Goal: Task Accomplishment & Management: Use online tool/utility

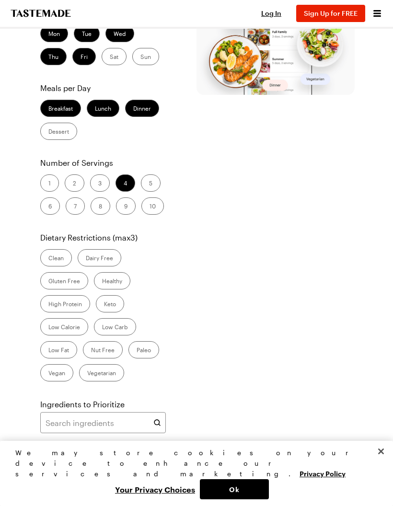
scroll to position [318, 0]
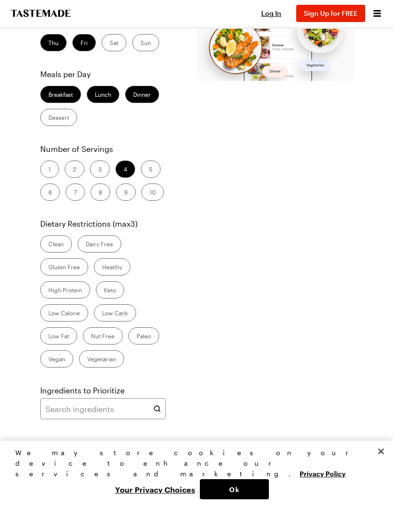
click at [138, 452] on input "text" at bounding box center [103, 462] width 126 height 21
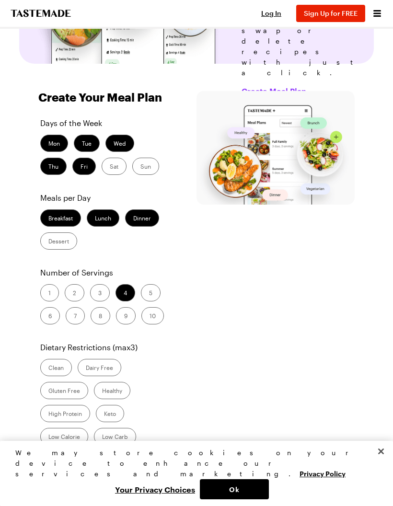
scroll to position [200, 0]
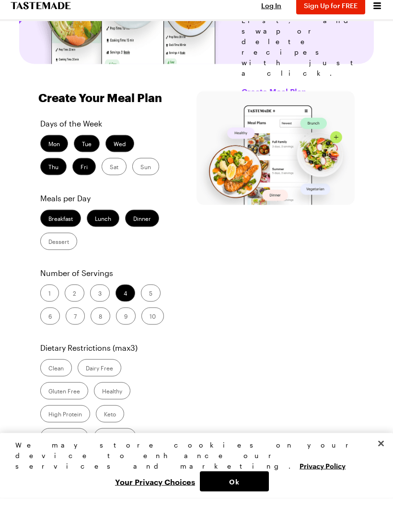
click at [117, 166] on label "Sat" at bounding box center [114, 174] width 25 height 17
click at [110, 175] on input "Sat" at bounding box center [110, 175] width 0 height 0
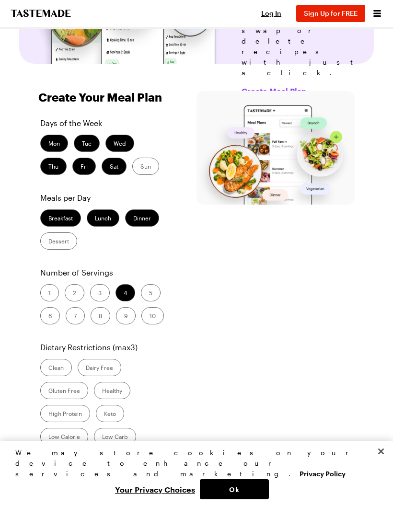
click at [149, 158] on label "Sun" at bounding box center [145, 166] width 27 height 17
click at [140, 167] on input "Sun" at bounding box center [140, 167] width 0 height 0
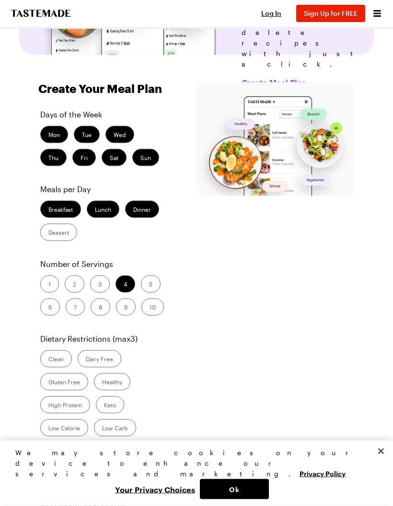
scroll to position [235, 0]
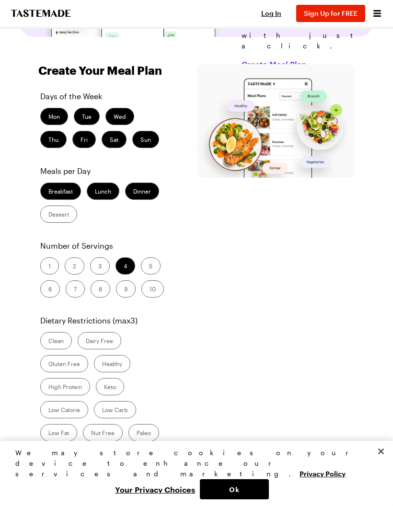
click at [78, 257] on label "2" at bounding box center [75, 265] width 20 height 17
click at [73, 267] on input "2" at bounding box center [73, 267] width 0 height 0
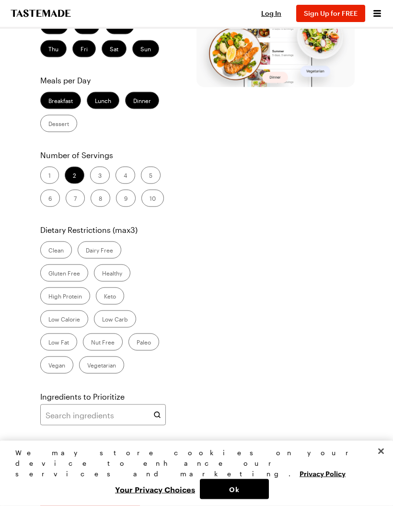
scroll to position [326, 0]
click at [69, 265] on label "Gluten Free" at bounding box center [64, 273] width 48 height 17
click at [48, 274] on Free "Gluten Free" at bounding box center [48, 274] width 0 height 0
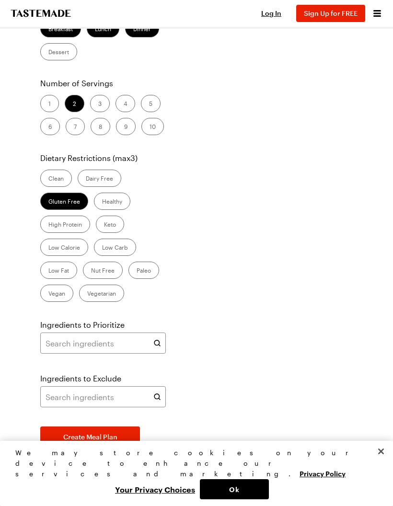
scroll to position [404, 0]
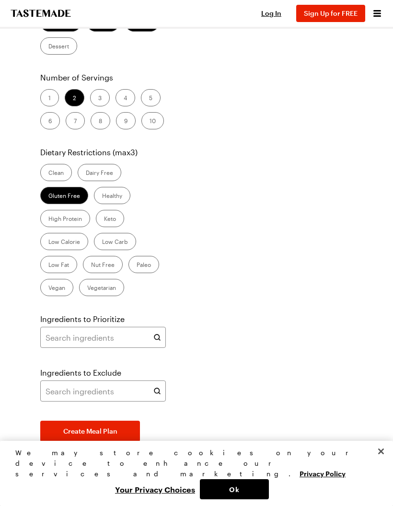
click at [58, 164] on label "Clean" at bounding box center [56, 172] width 32 height 17
click at [48, 173] on input "Clean" at bounding box center [48, 173] width 0 height 0
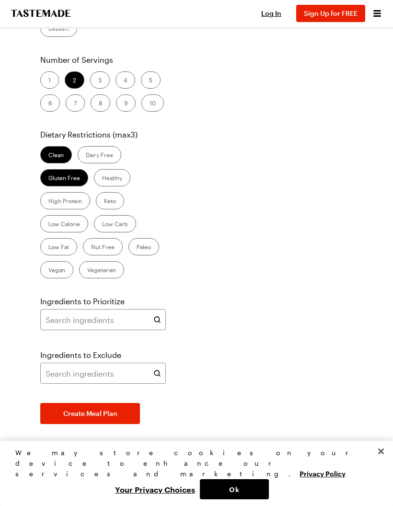
scroll to position [425, 0]
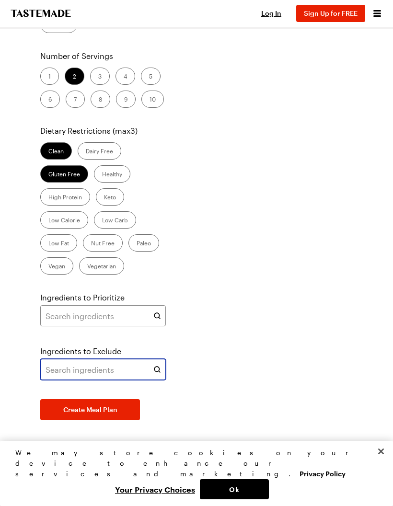
click at [125, 359] on input "text" at bounding box center [103, 369] width 126 height 21
type input "S"
type input "Shrimp"
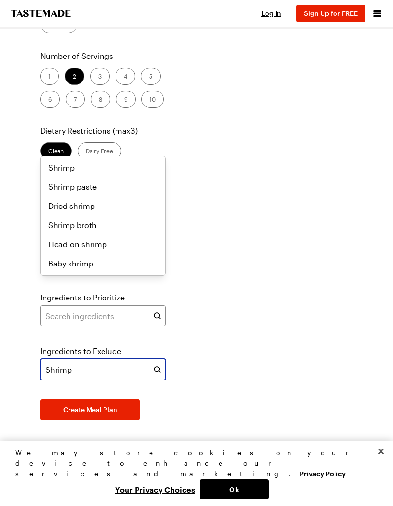
scroll to position [0, 0]
click at [136, 167] on div "Shrimp" at bounding box center [102, 168] width 109 height 12
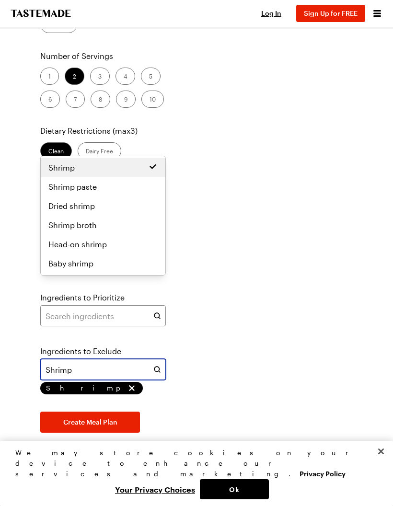
click at [131, 185] on div "Shrimp paste" at bounding box center [102, 187] width 109 height 12
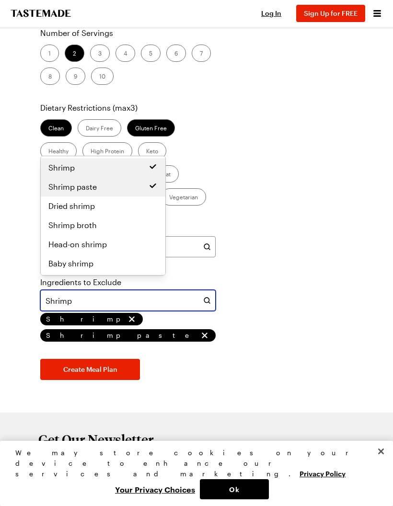
click at [126, 207] on div "Dried shrimp" at bounding box center [102, 206] width 109 height 12
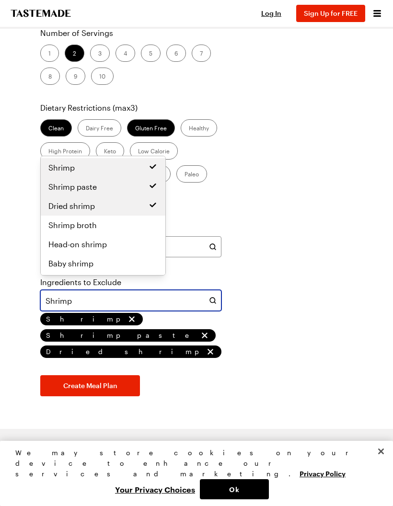
click at [127, 223] on div "Shrimp broth" at bounding box center [102, 225] width 109 height 12
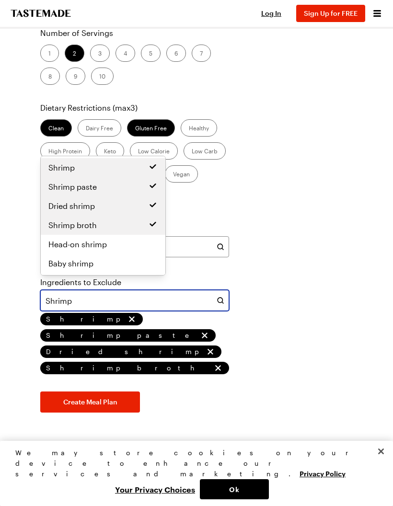
click at [129, 247] on div "Head-on shrimp" at bounding box center [102, 245] width 109 height 12
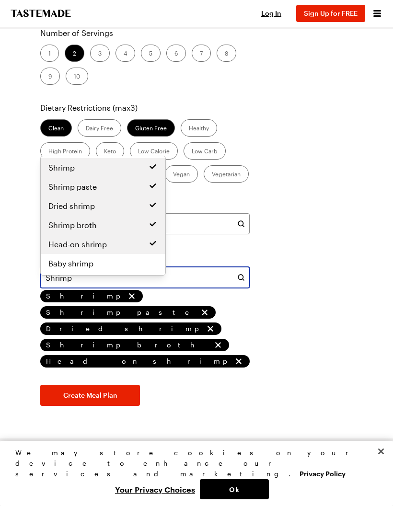
click at [131, 265] on div "Baby shrimp" at bounding box center [102, 264] width 109 height 12
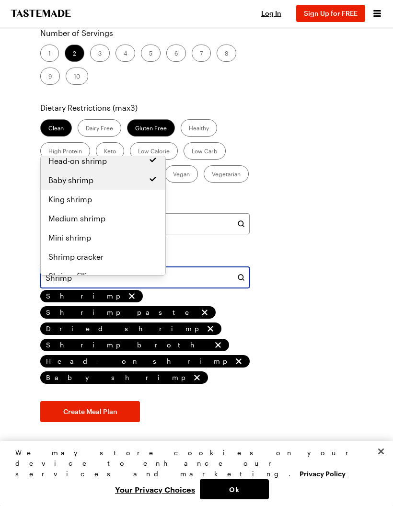
scroll to position [87, 0]
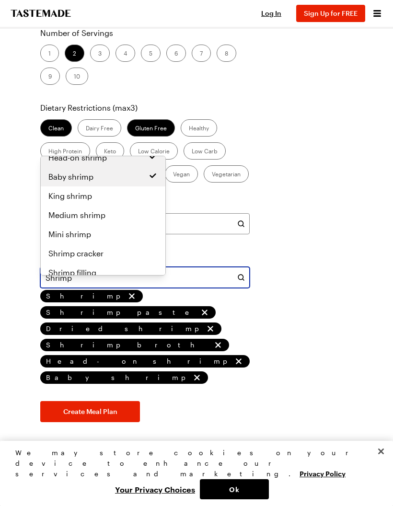
click at [125, 198] on div "King shrimp" at bounding box center [102, 196] width 109 height 12
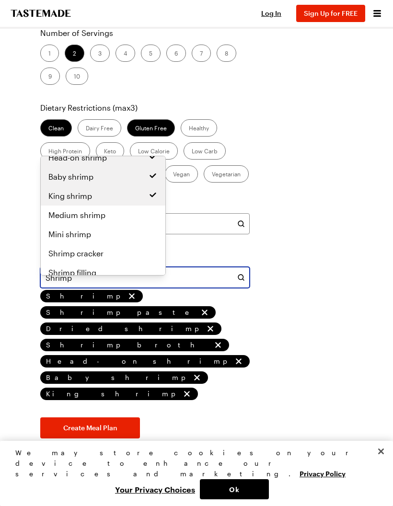
click at [125, 198] on div "King shrimp" at bounding box center [102, 196] width 109 height 12
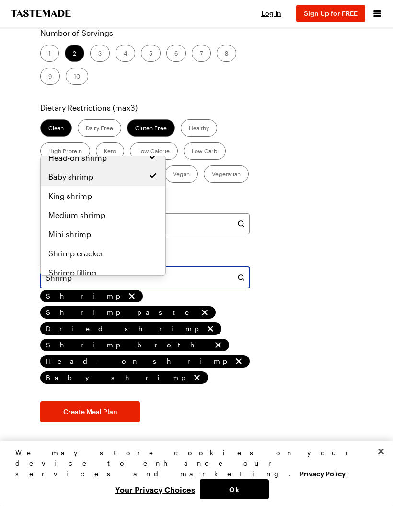
click at [117, 236] on div "Mini shrimp" at bounding box center [102, 235] width 109 height 12
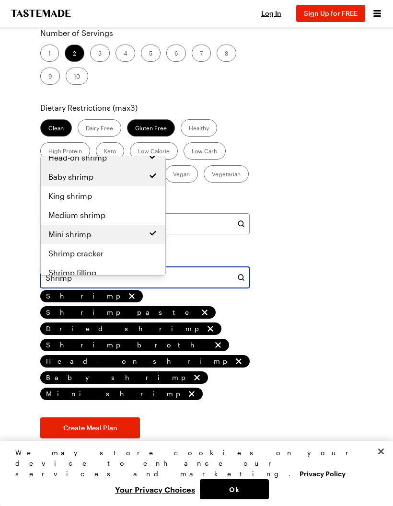
click at [119, 218] on div "Medium shrimp" at bounding box center [102, 215] width 109 height 12
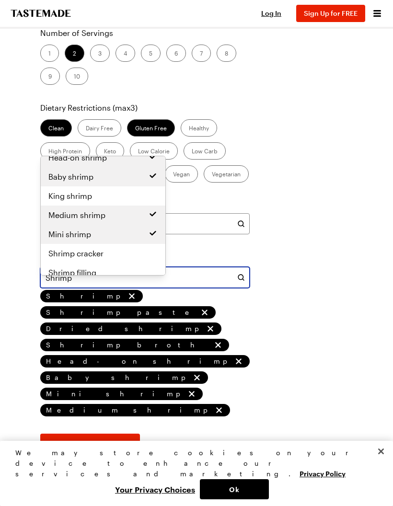
click at [119, 218] on div "Medium shrimp" at bounding box center [102, 215] width 109 height 12
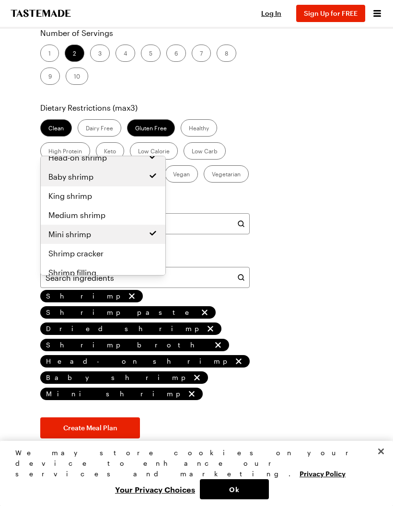
click at [200, 308] on icon "remove Shrimp paste" at bounding box center [205, 313] width 10 height 10
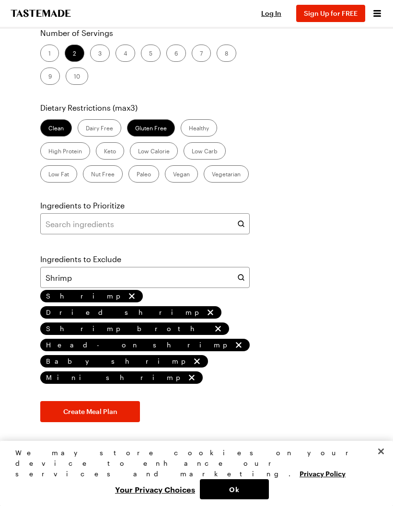
click at [208, 310] on icon "remove Dried shrimp" at bounding box center [211, 313] width 6 height 6
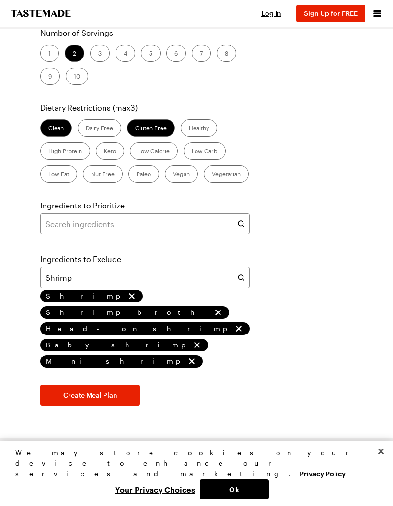
click at [234, 324] on icon "remove Head-on shrimp" at bounding box center [239, 329] width 10 height 10
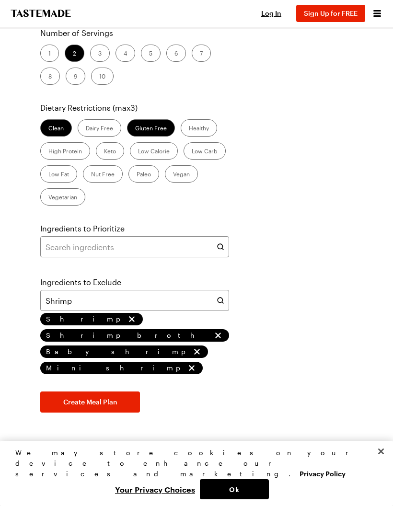
click at [213, 331] on icon "remove Shrimp broth" at bounding box center [218, 336] width 10 height 10
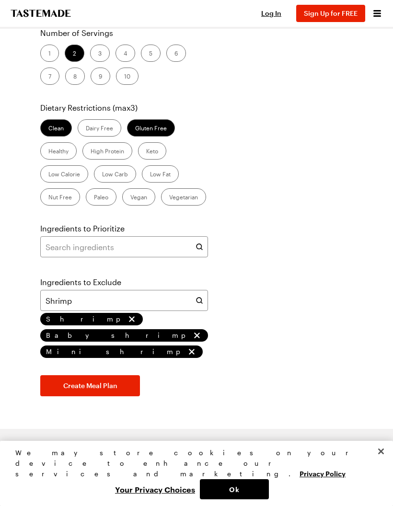
click at [187, 347] on icon "remove Mini shrimp" at bounding box center [192, 352] width 10 height 10
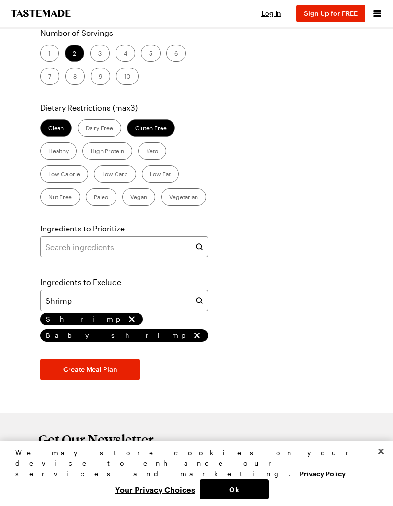
click at [192, 331] on icon "remove Baby shrimp" at bounding box center [197, 336] width 10 height 10
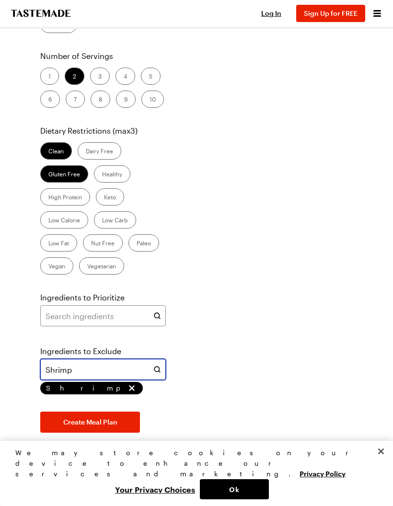
click at [127, 359] on input "Shrimp" at bounding box center [103, 369] width 126 height 21
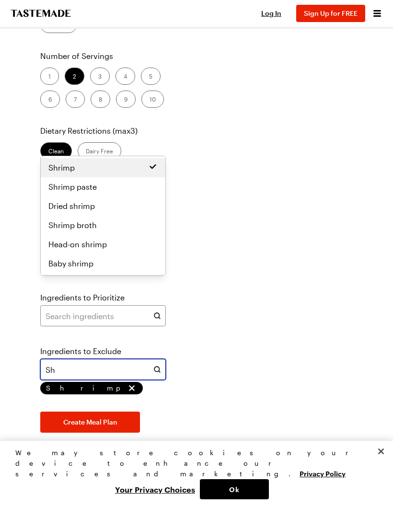
type input "S"
click at [123, 170] on div "Clam" at bounding box center [102, 168] width 109 height 12
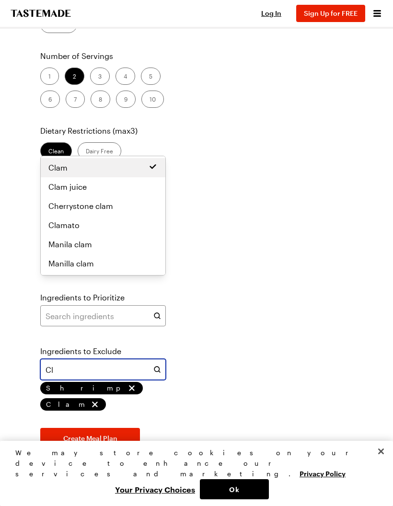
type input "C"
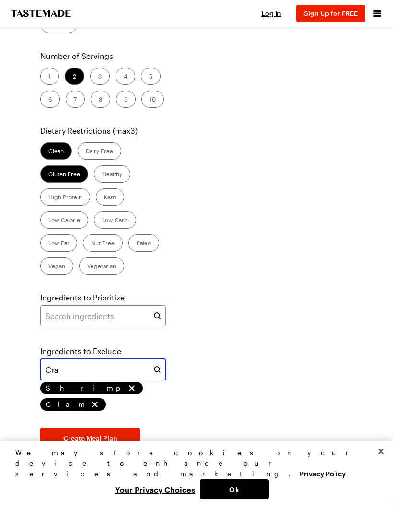
type input "Crab"
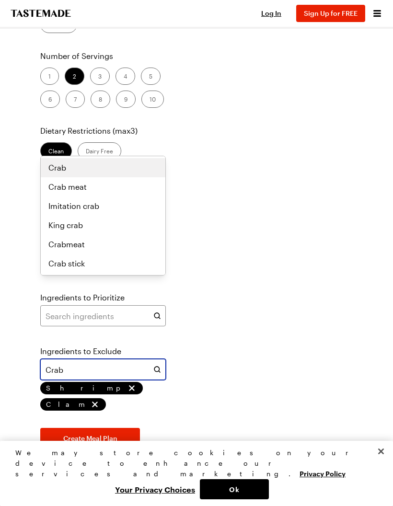
click at [123, 167] on div "Crab" at bounding box center [102, 168] width 109 height 12
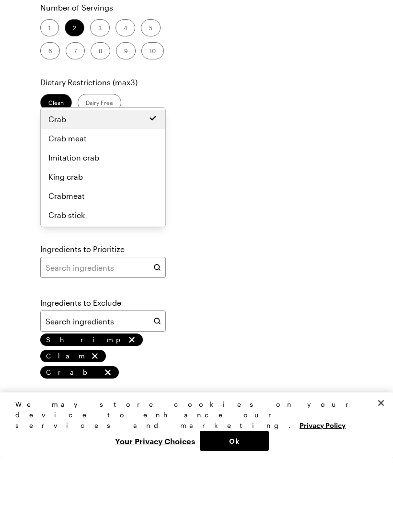
click at [118, 444] on button "Create Meal Plan" at bounding box center [90, 454] width 100 height 21
type input "Crab"
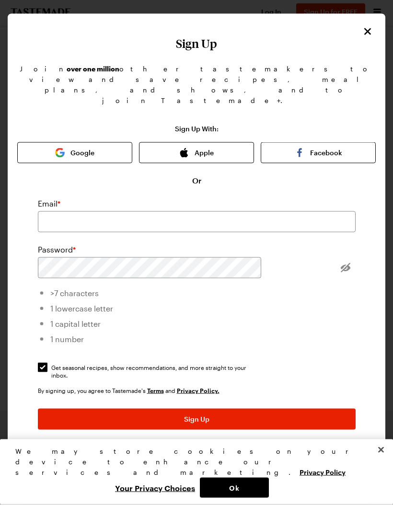
scroll to position [510, 0]
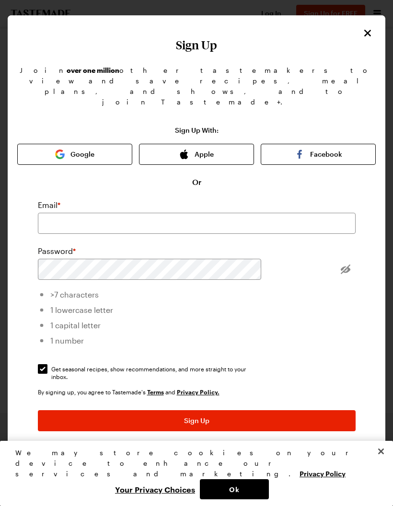
click at [369, 39] on icon "Close" at bounding box center [368, 33] width 12 height 12
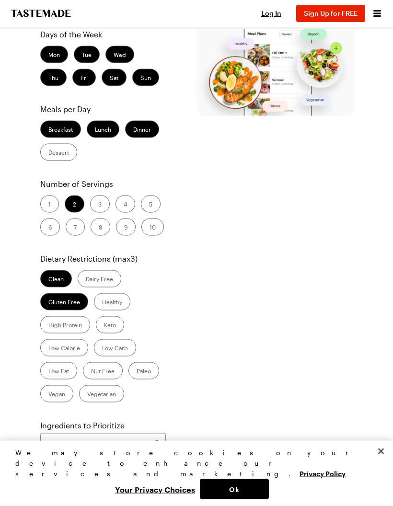
scroll to position [0, 0]
